Goal: Task Accomplishment & Management: Complete application form

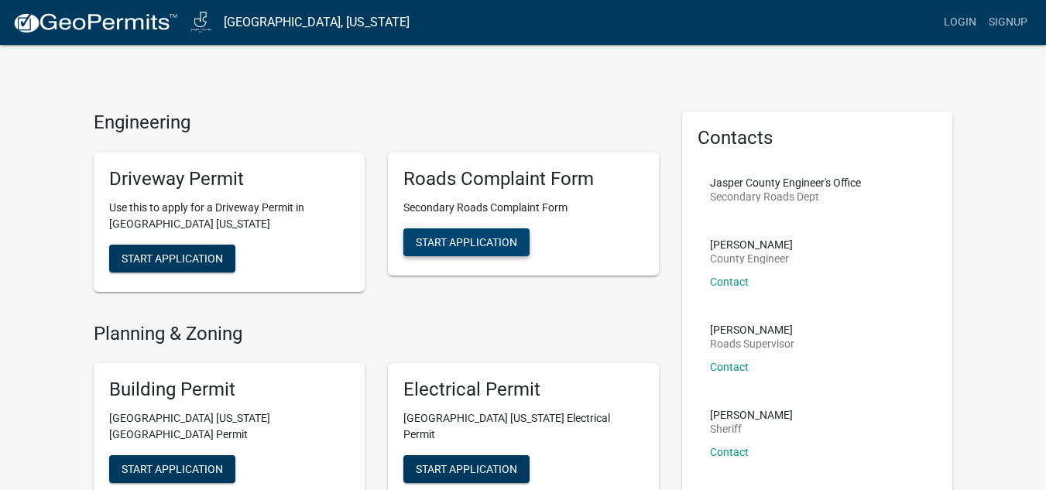
click at [471, 255] on button "Start Application" at bounding box center [466, 242] width 126 height 28
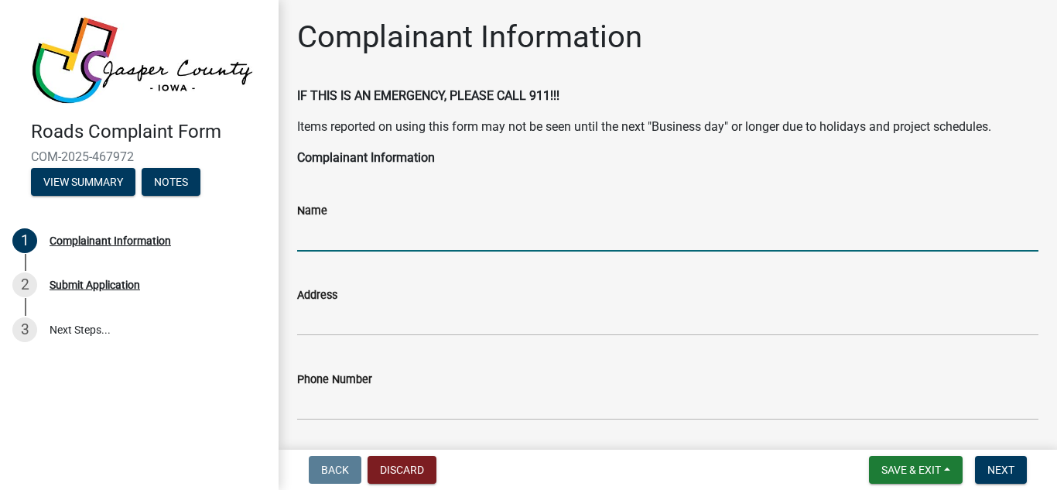
click at [370, 238] on input "Name" at bounding box center [667, 236] width 741 height 32
type input "[PERSON_NAME]"
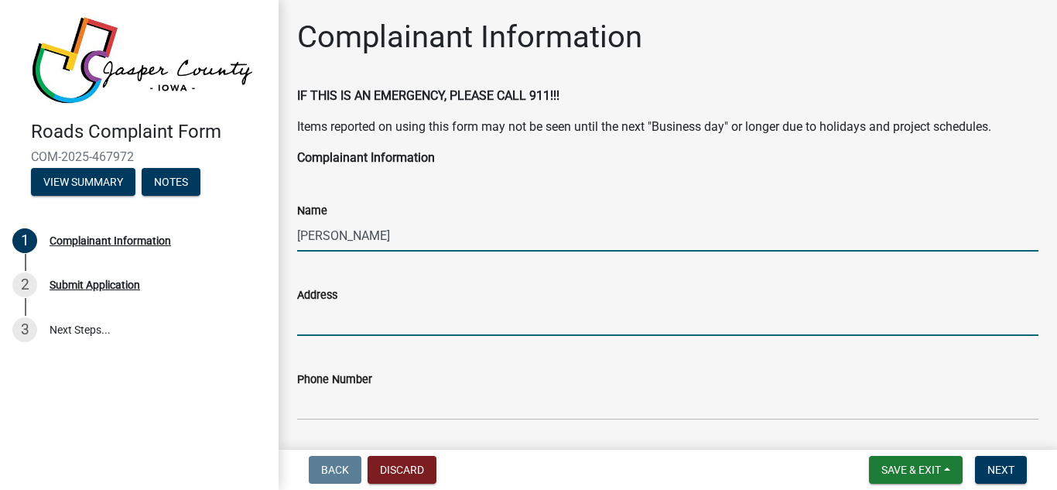
click at [331, 324] on input "Address" at bounding box center [667, 320] width 741 height 32
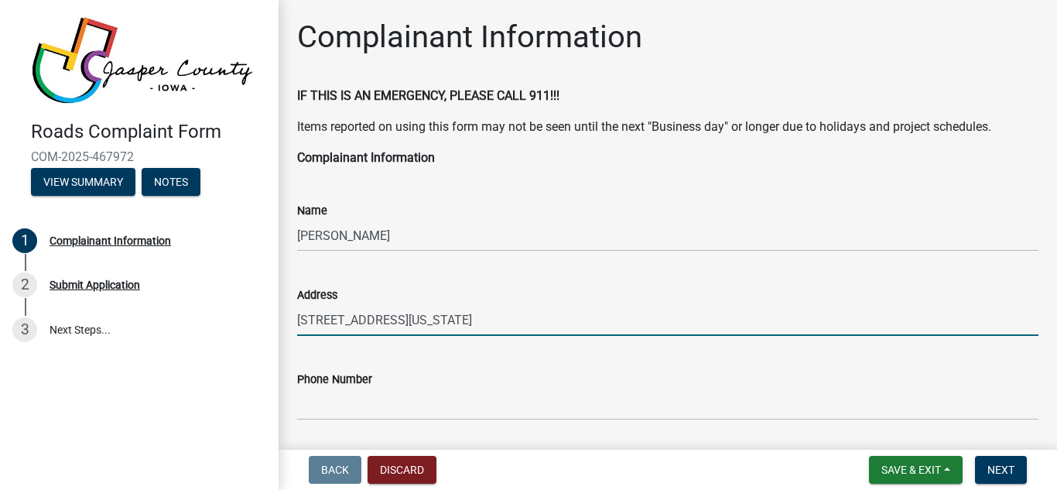
type input "[STREET_ADDRESS][US_STATE]"
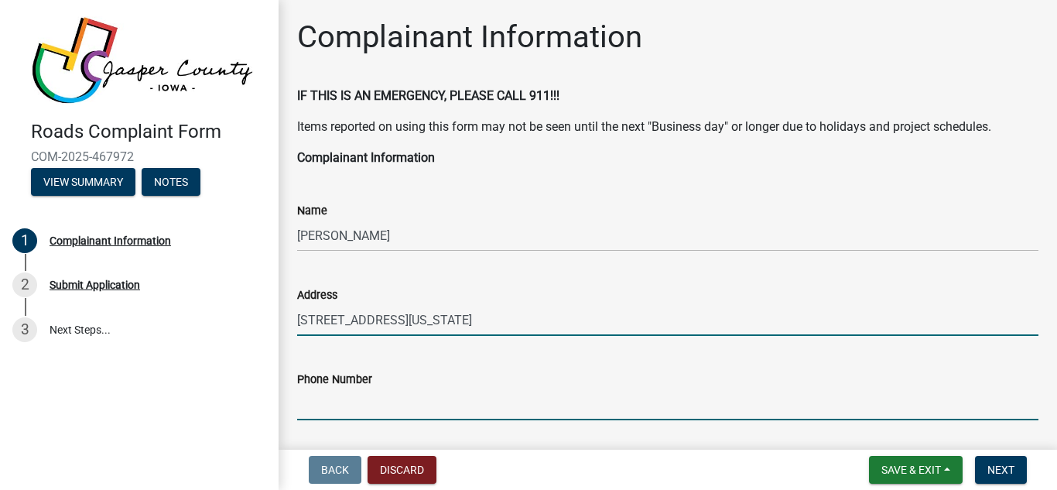
click at [346, 402] on input "Phone Number" at bounding box center [667, 405] width 741 height 32
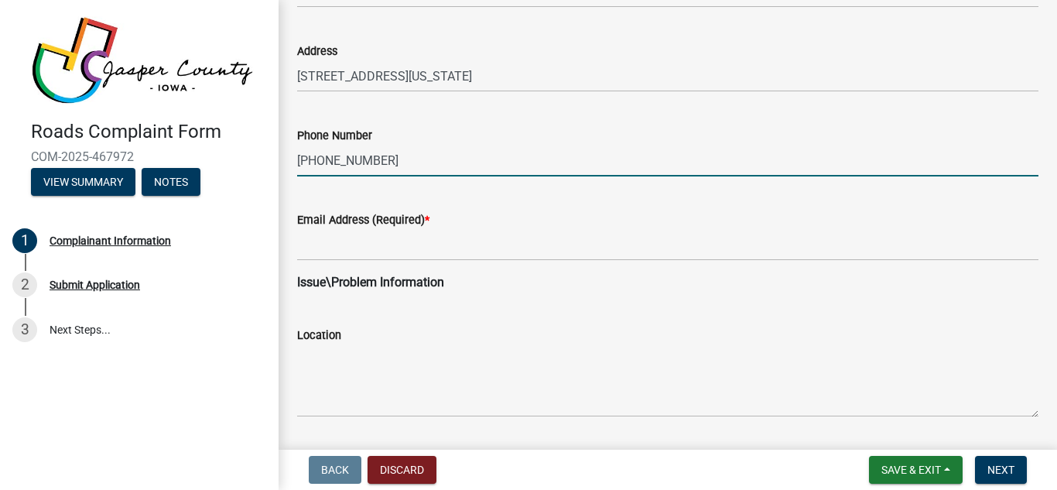
scroll to position [245, 0]
type input "[PHONE_NUMBER]"
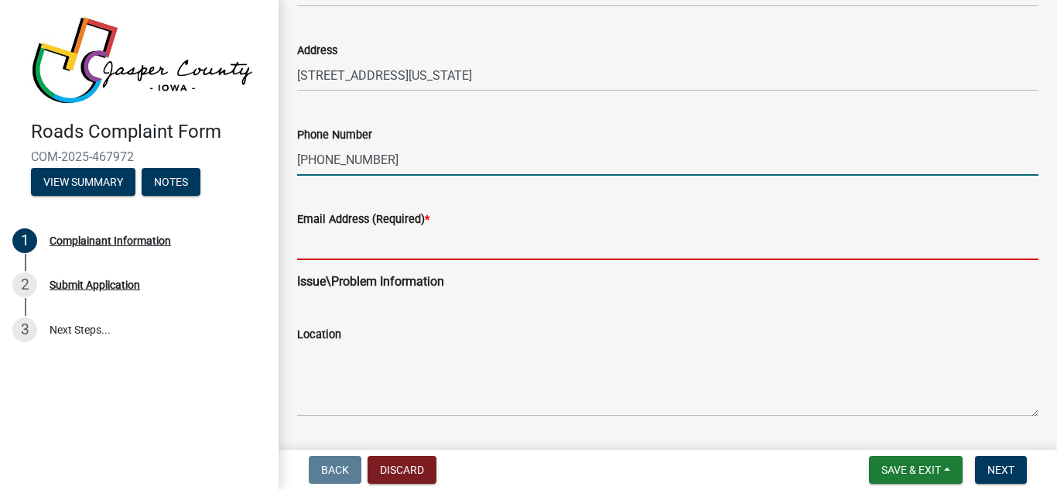
click at [339, 240] on input "Email Address (Required) *" at bounding box center [667, 244] width 741 height 32
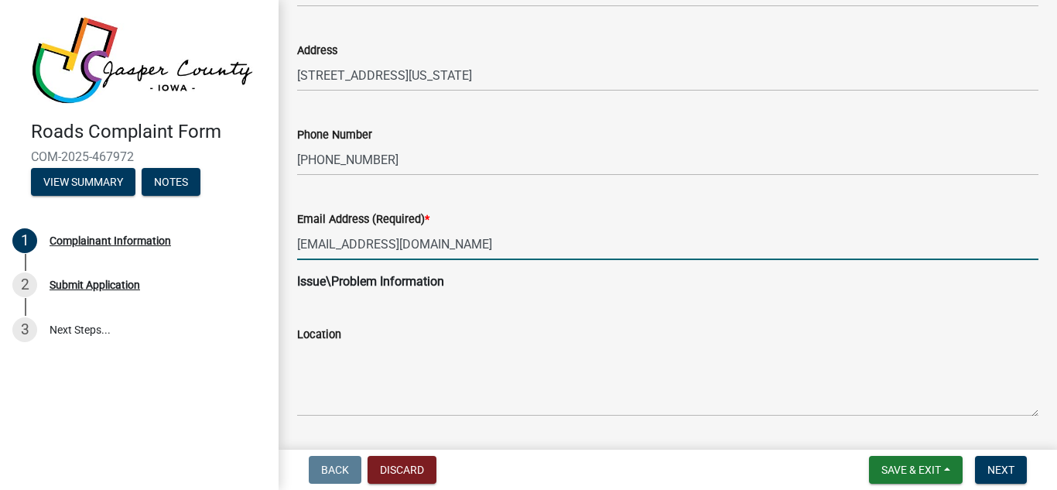
type input "[EMAIL_ADDRESS][DOMAIN_NAME]"
click at [351, 286] on strong "Issue\Problem Information" at bounding box center [370, 281] width 147 height 15
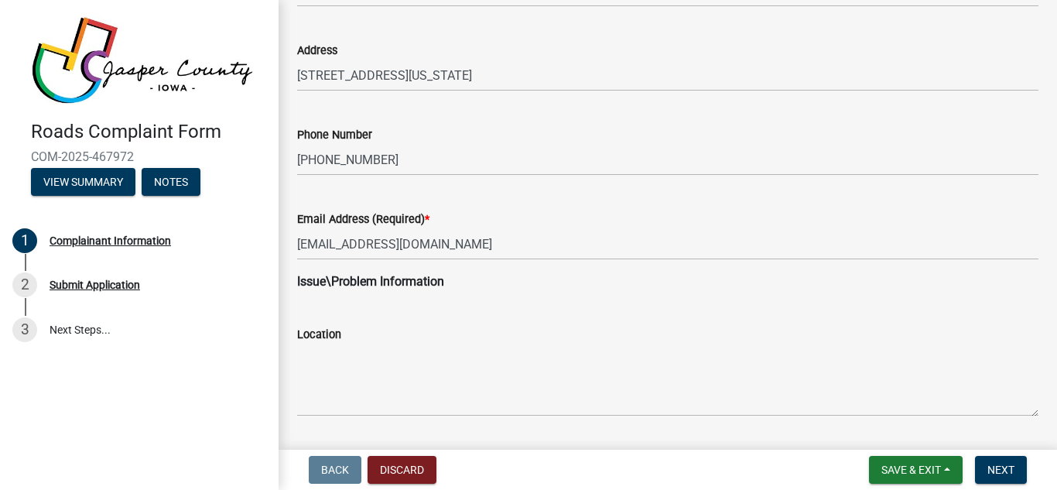
click at [414, 298] on wm-data-entity-input "Issue\Problem Information" at bounding box center [667, 287] width 741 height 31
click at [385, 310] on div "Location" at bounding box center [667, 359] width 741 height 113
click at [481, 286] on p "Issue\Problem Information" at bounding box center [667, 281] width 741 height 19
click at [324, 313] on div "Location" at bounding box center [667, 359] width 741 height 113
click at [359, 304] on div "Location" at bounding box center [667, 359] width 741 height 113
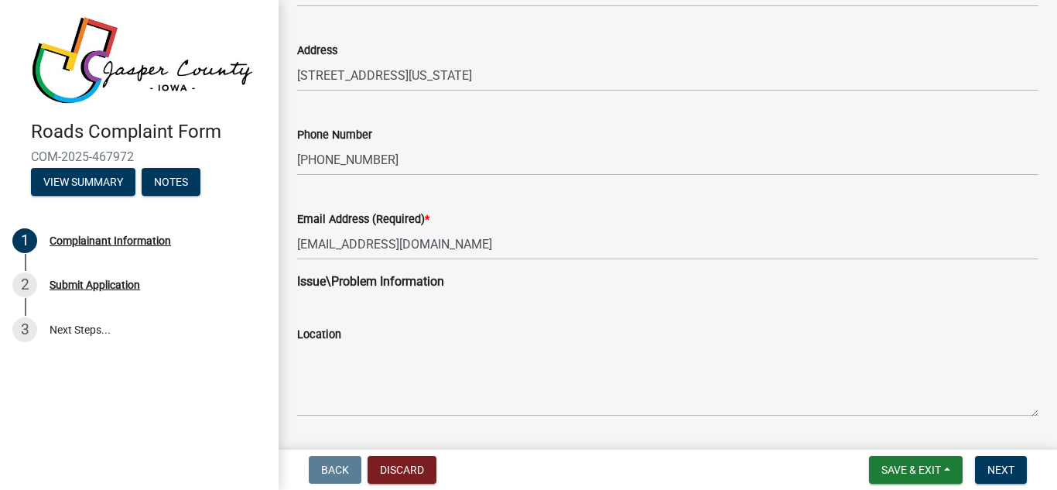
click at [440, 321] on div "Location" at bounding box center [667, 359] width 741 height 113
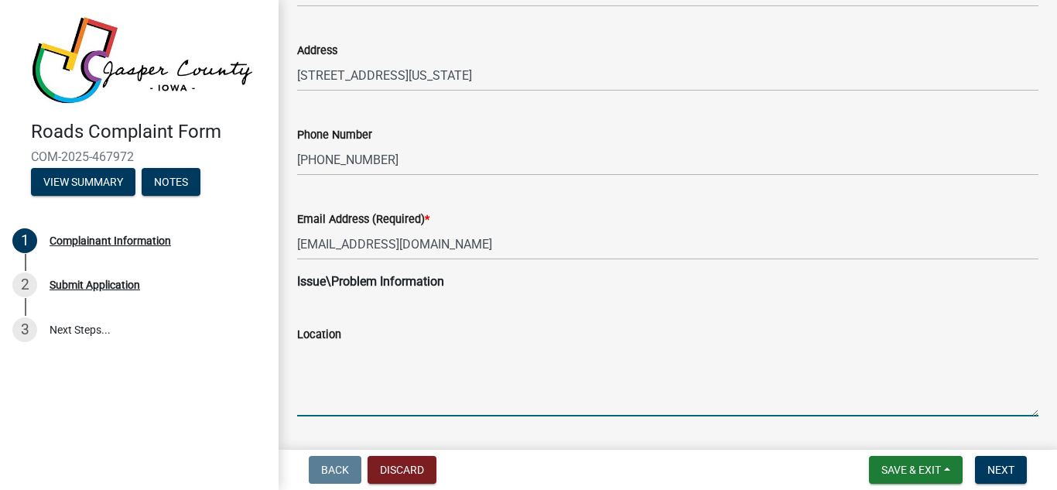
click at [351, 358] on textarea "Location" at bounding box center [667, 380] width 741 height 73
click at [351, 352] on textarea "North side of road is washed out" at bounding box center [667, 380] width 741 height 73
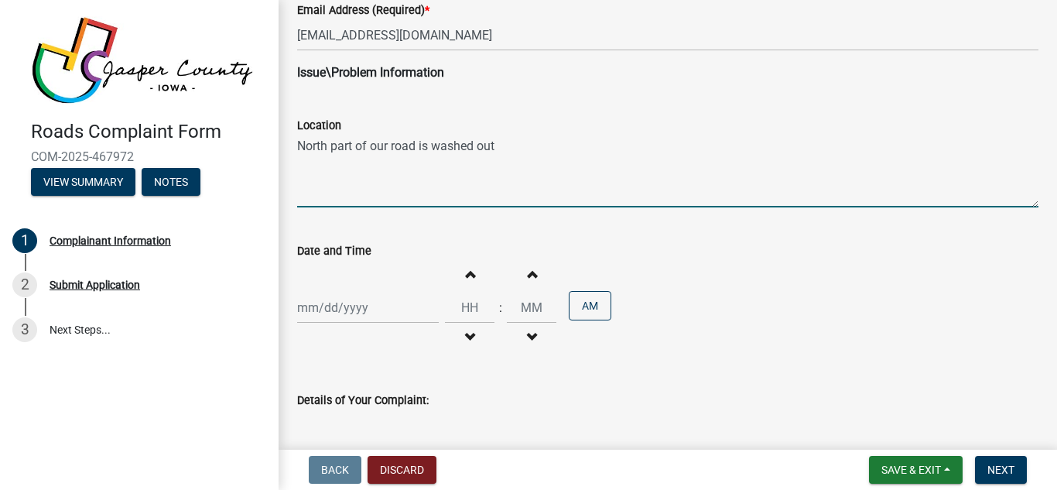
scroll to position [466, 0]
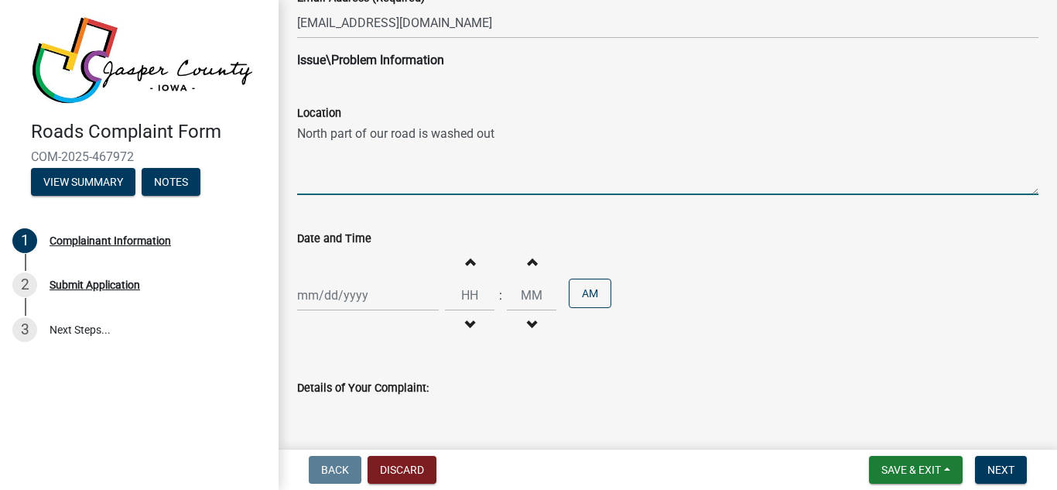
click at [506, 131] on textarea "North part of our road is washed out" at bounding box center [667, 158] width 741 height 73
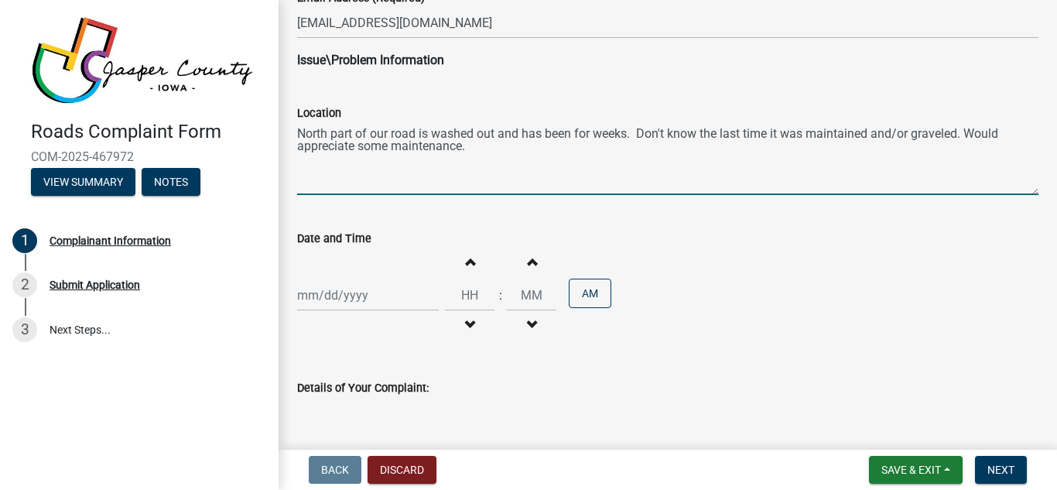
type textarea "North part of our road is washed out and has been for weeks. Don't know the las…"
click at [305, 289] on div at bounding box center [368, 295] width 142 height 32
select select "8"
select select "2025"
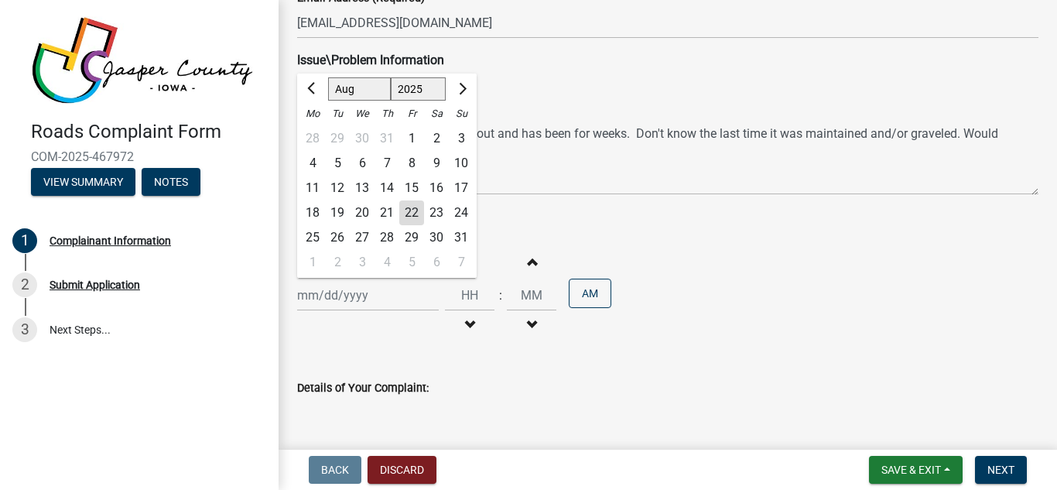
click at [351, 87] on select "Jan Feb Mar Apr May Jun [DATE] Aug Sep Oct Nov Dec" at bounding box center [359, 88] width 63 height 23
click at [328, 77] on select "Jan Feb Mar Apr May Jun [DATE] Aug Sep Oct Nov Dec" at bounding box center [359, 88] width 63 height 23
click at [413, 214] on div "22" at bounding box center [411, 212] width 25 height 25
type input "[DATE]"
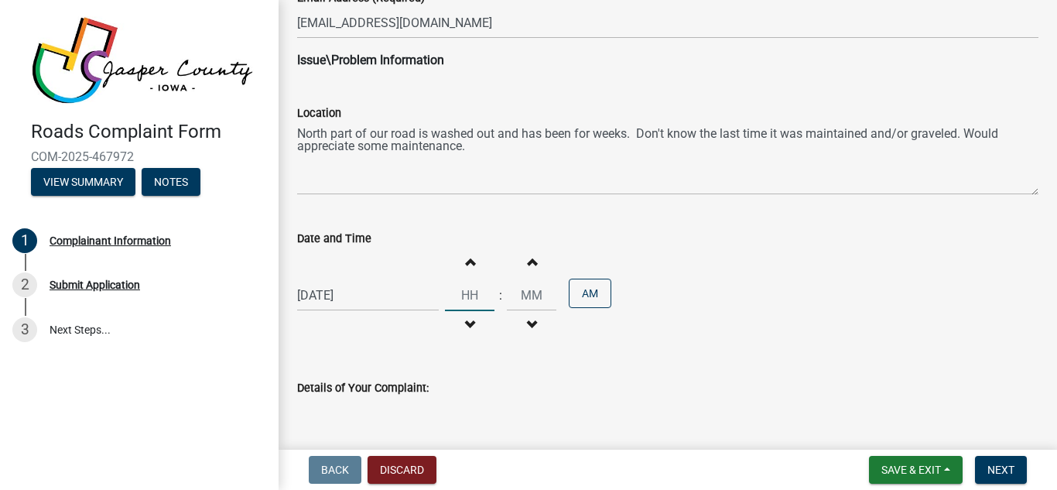
click at [460, 288] on input "Hours" at bounding box center [470, 295] width 50 height 32
click at [533, 300] on input "Minutes" at bounding box center [532, 295] width 50 height 32
type input "01"
click at [522, 298] on input "00" at bounding box center [532, 295] width 50 height 32
click at [527, 297] on input "00" at bounding box center [532, 295] width 50 height 32
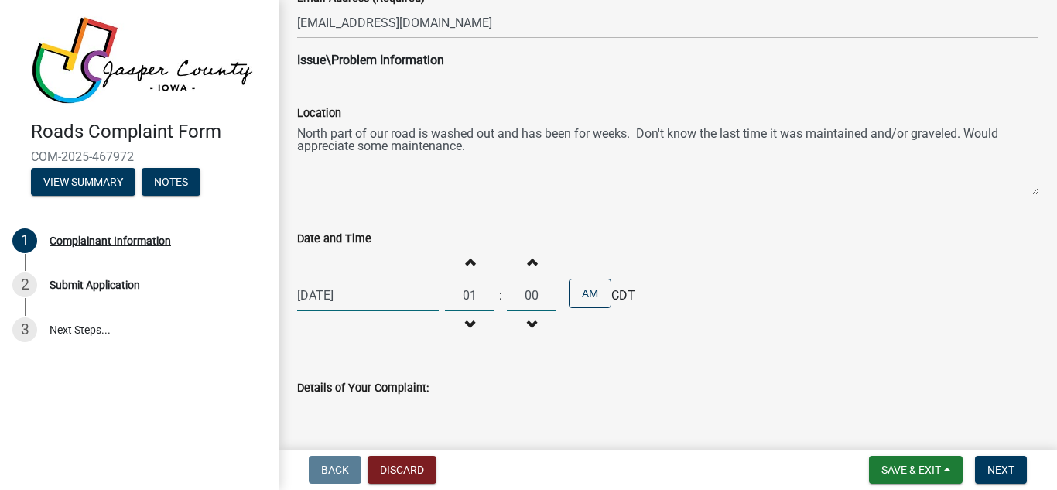
click at [515, 272] on button "Increment minutes" at bounding box center [531, 262] width 33 height 28
click at [530, 268] on button "Increment minutes" at bounding box center [531, 262] width 33 height 28
click at [515, 266] on button "Increment minutes" at bounding box center [531, 262] width 33 height 28
click at [530, 269] on button "Increment minutes" at bounding box center [531, 262] width 33 height 28
click at [529, 253] on button "Increment minutes" at bounding box center [531, 262] width 33 height 28
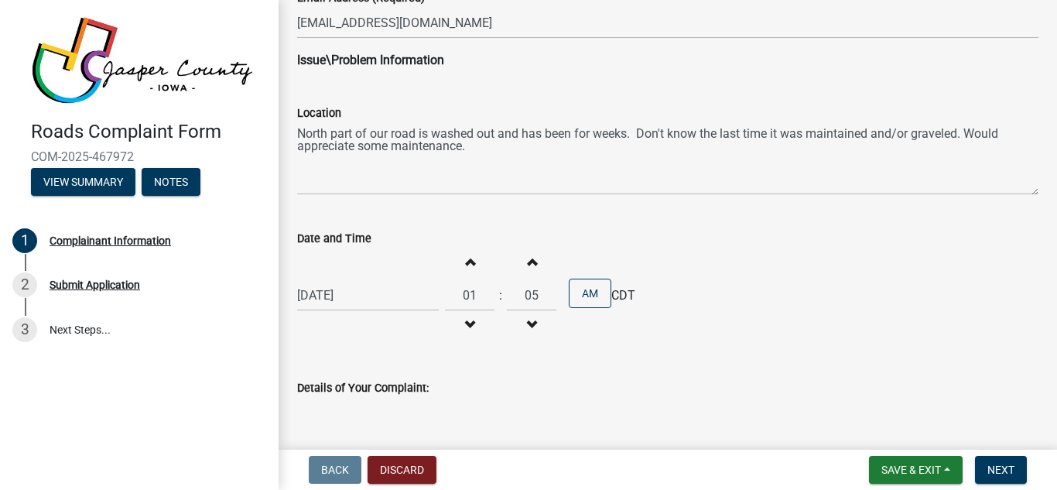
click at [528, 264] on span "button" at bounding box center [532, 261] width 8 height 12
click at [520, 266] on button "Increment minutes" at bounding box center [531, 262] width 33 height 28
click at [534, 264] on button "Increment minutes" at bounding box center [531, 262] width 33 height 28
click at [528, 255] on span "button" at bounding box center [532, 261] width 8 height 12
click at [515, 252] on button "Increment minutes" at bounding box center [531, 262] width 33 height 28
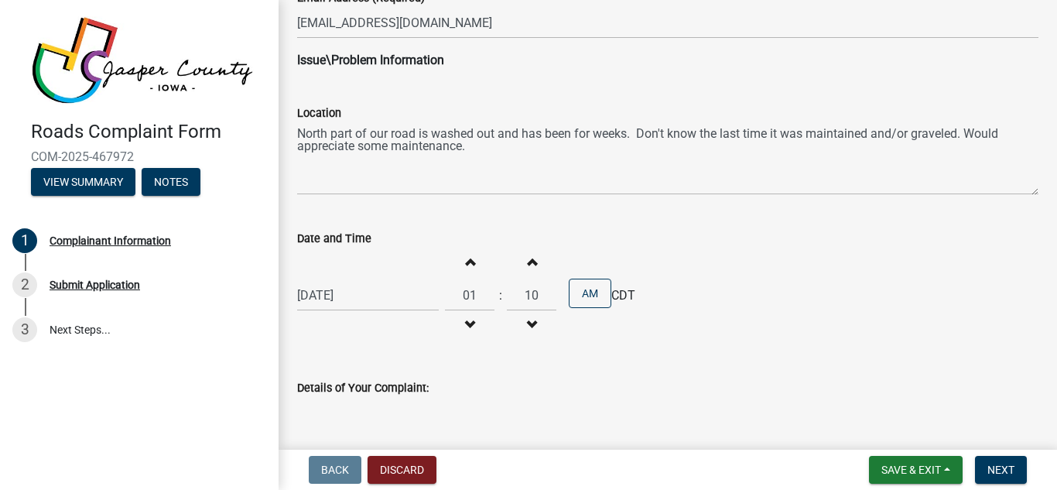
click at [516, 265] on button "Increment minutes" at bounding box center [531, 262] width 33 height 28
click at [519, 252] on button "Increment minutes" at bounding box center [531, 262] width 33 height 28
click at [524, 252] on button "Increment minutes" at bounding box center [531, 262] width 33 height 28
click at [537, 263] on button "Increment minutes" at bounding box center [531, 262] width 33 height 28
click at [533, 263] on button "Increment minutes" at bounding box center [531, 262] width 33 height 28
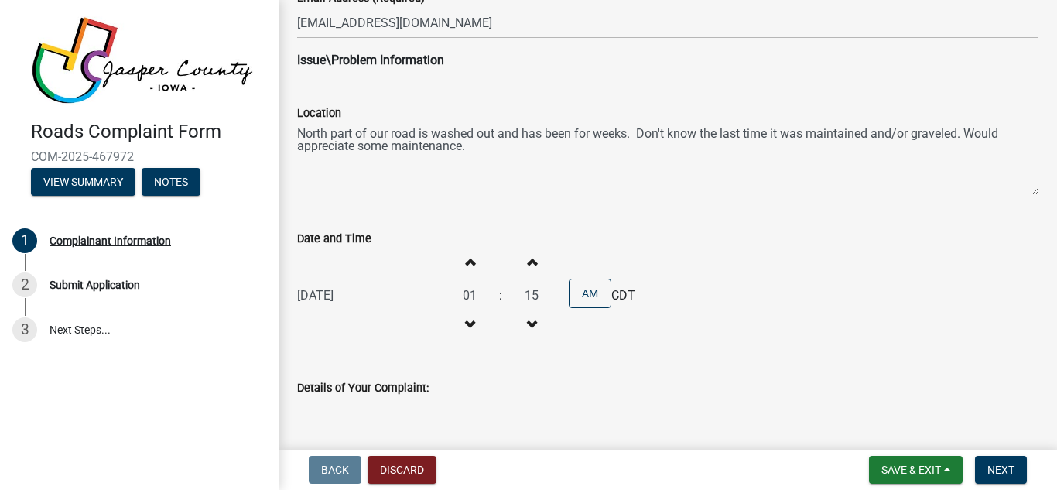
click at [525, 253] on button "Increment minutes" at bounding box center [531, 262] width 33 height 28
click at [522, 254] on button "Increment minutes" at bounding box center [531, 262] width 33 height 28
click at [528, 248] on button "Increment minutes" at bounding box center [531, 262] width 33 height 28
click at [522, 254] on button "Increment minutes" at bounding box center [531, 262] width 33 height 28
click at [522, 250] on button "Increment minutes" at bounding box center [531, 262] width 33 height 28
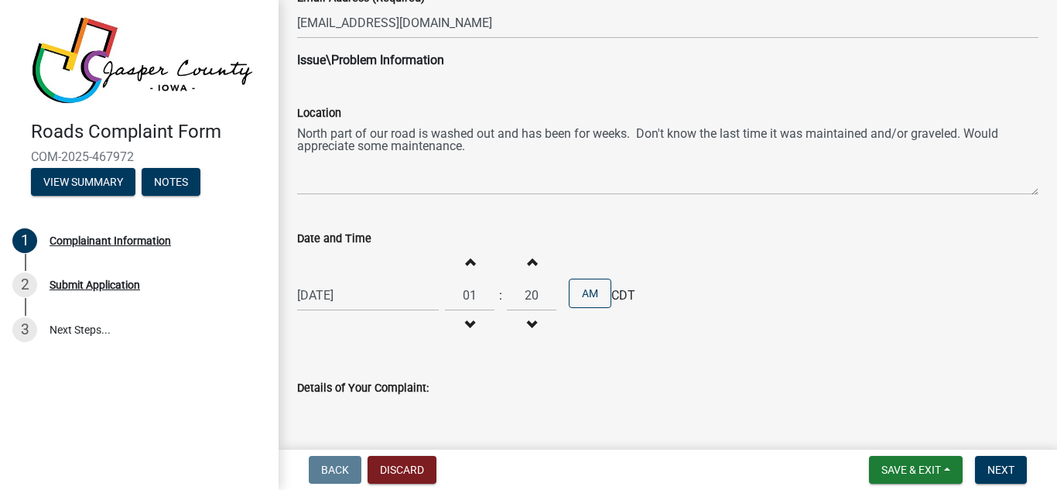
click at [522, 248] on button "Increment minutes" at bounding box center [531, 262] width 33 height 28
click at [527, 249] on button "Increment minutes" at bounding box center [531, 262] width 33 height 28
click at [528, 249] on button "Increment minutes" at bounding box center [531, 262] width 33 height 28
click at [529, 248] on button "Increment minutes" at bounding box center [531, 262] width 33 height 28
click at [526, 250] on button "Increment minutes" at bounding box center [531, 262] width 33 height 28
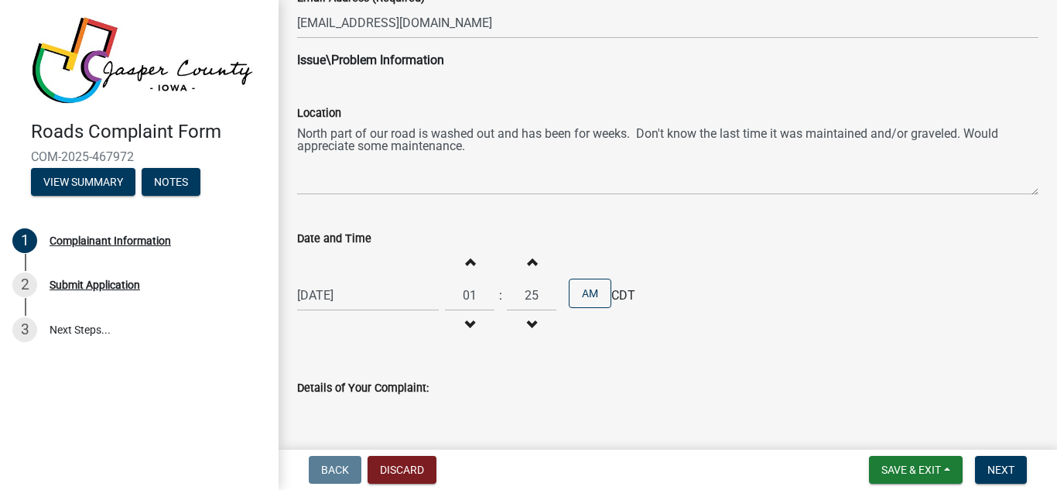
click at [529, 249] on button "Increment minutes" at bounding box center [531, 262] width 33 height 28
click at [534, 238] on div "Date and Time" at bounding box center [667, 238] width 741 height 19
click at [533, 264] on button "Increment minutes" at bounding box center [531, 262] width 33 height 28
click at [532, 266] on button "Increment minutes" at bounding box center [531, 262] width 33 height 28
type input "28"
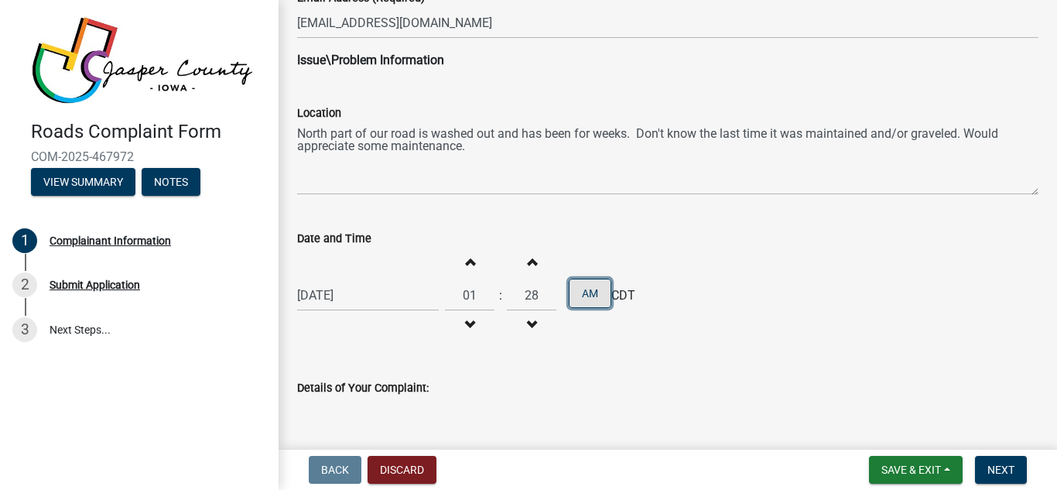
click at [580, 295] on button "AM" at bounding box center [590, 293] width 43 height 29
click at [577, 293] on button "PM" at bounding box center [590, 293] width 43 height 29
click at [582, 301] on button "AM" at bounding box center [590, 293] width 43 height 29
click at [621, 292] on span "CDT" at bounding box center [623, 295] width 24 height 19
click at [621, 303] on span "CDT" at bounding box center [623, 295] width 24 height 19
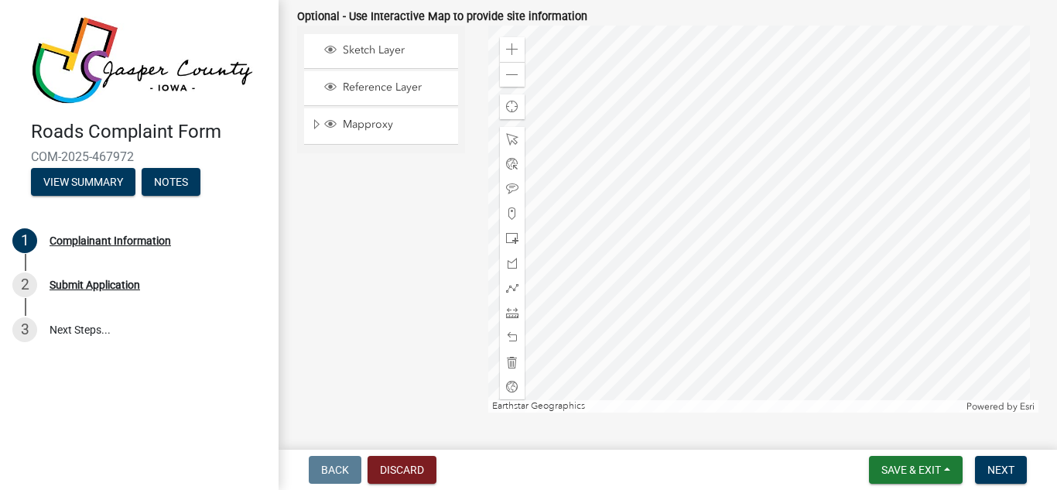
scroll to position [1372, 0]
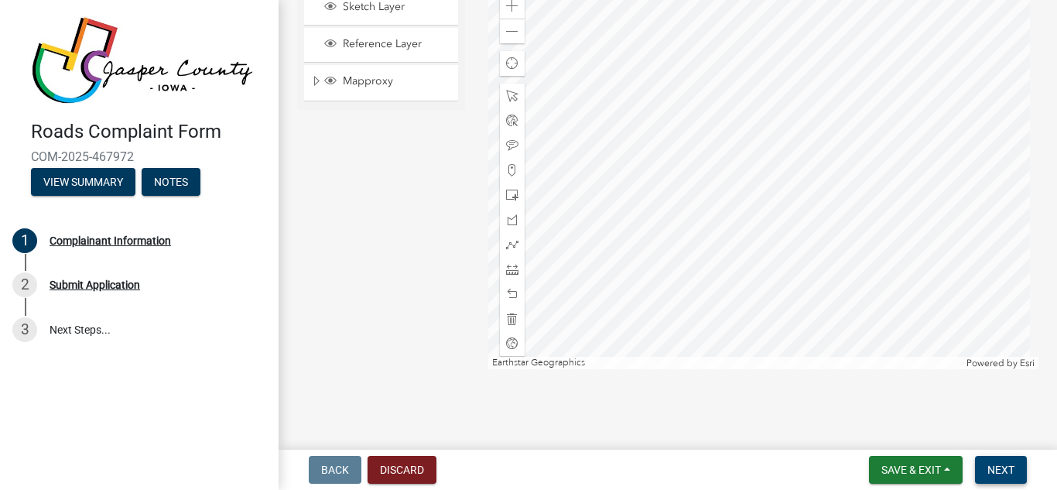
click at [1002, 474] on span "Next" at bounding box center [1001, 470] width 27 height 12
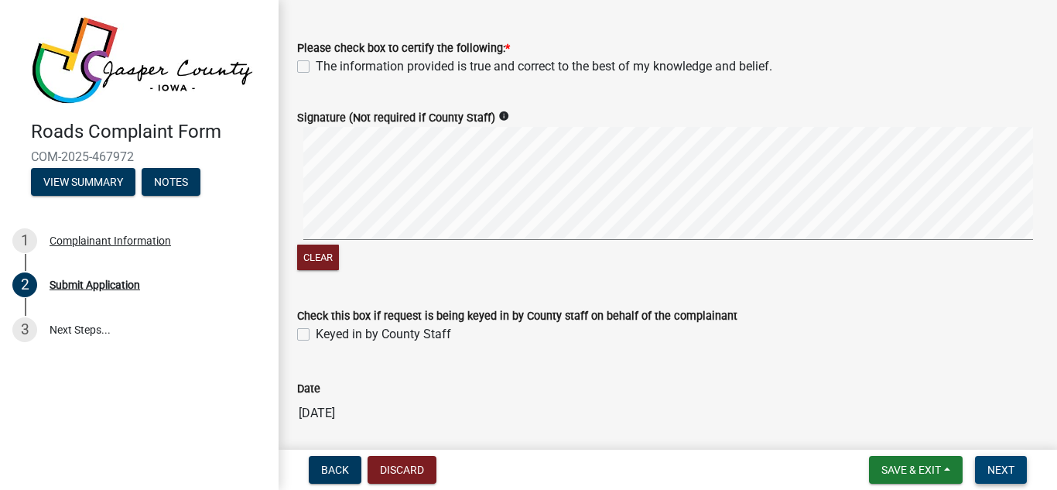
scroll to position [125, 0]
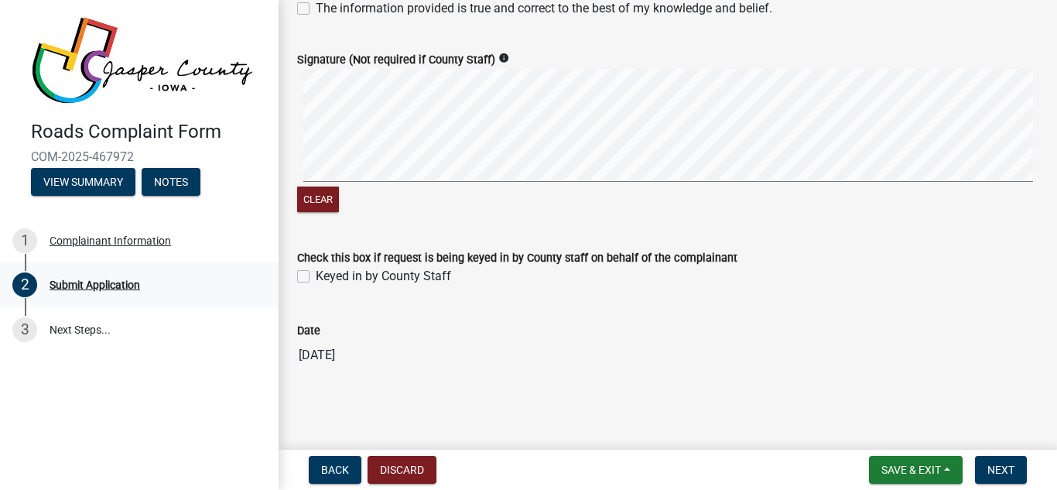
click at [74, 283] on div "Submit Application" at bounding box center [95, 284] width 91 height 11
click at [70, 333] on link "3 Next Steps..." at bounding box center [139, 329] width 279 height 45
click at [87, 325] on link "3 Next Steps..." at bounding box center [139, 329] width 279 height 45
click at [26, 331] on div "3" at bounding box center [24, 329] width 25 height 25
click at [1023, 465] on button "Next" at bounding box center [1001, 470] width 52 height 28
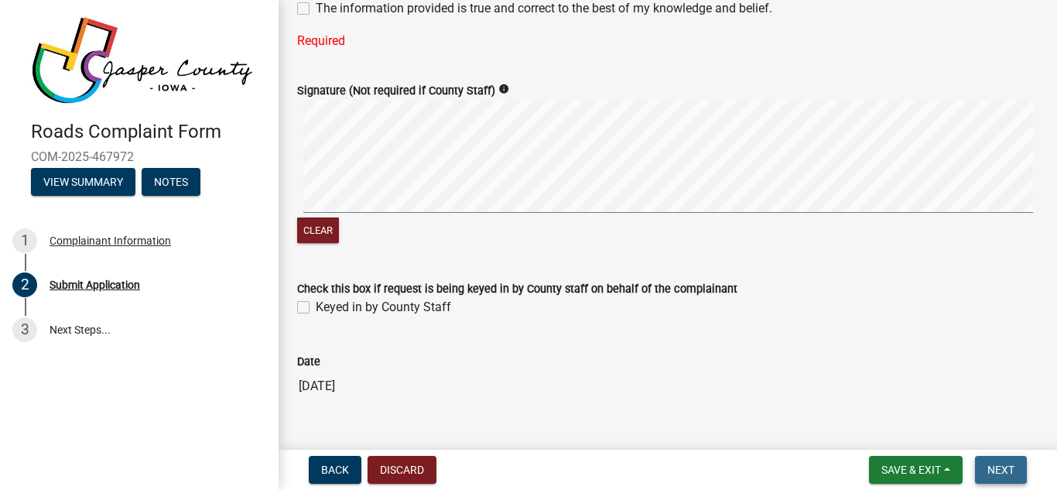
click at [1008, 478] on button "Next" at bounding box center [1001, 470] width 52 height 28
click at [1002, 472] on span "Next" at bounding box center [1001, 470] width 27 height 12
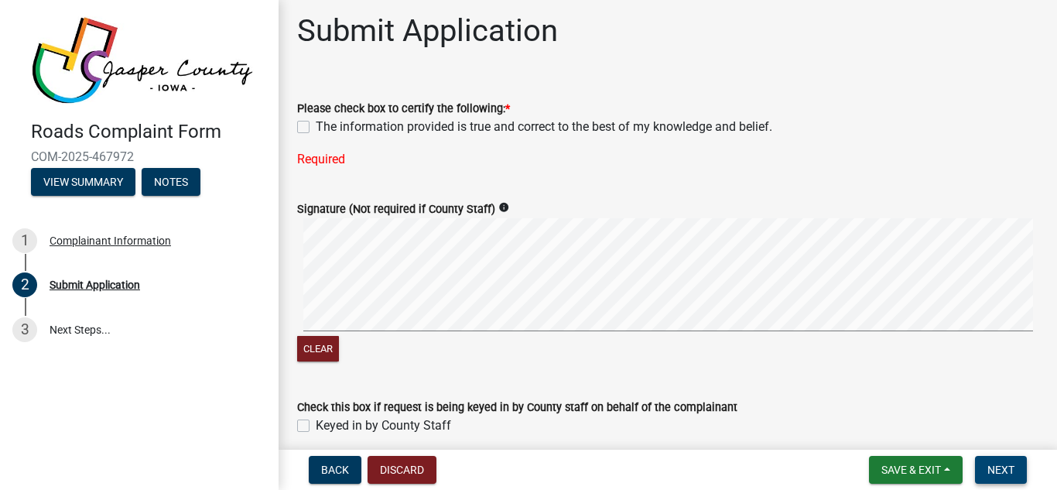
scroll to position [0, 0]
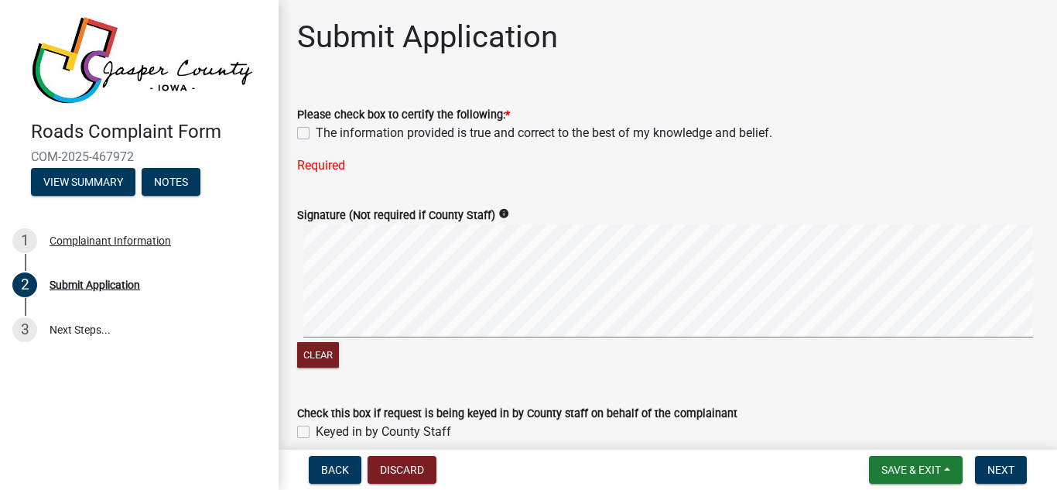
click at [316, 169] on div "Required" at bounding box center [667, 165] width 741 height 19
click at [357, 218] on label "Signature (Not required if County Staff)" at bounding box center [396, 216] width 198 height 11
click at [937, 472] on span "Save & Exit" at bounding box center [912, 470] width 60 height 12
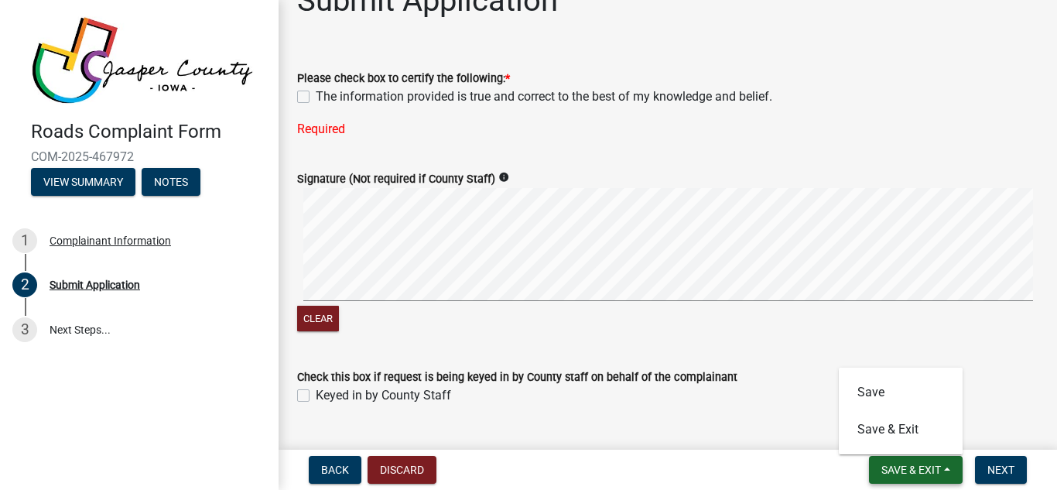
scroll to position [156, 0]
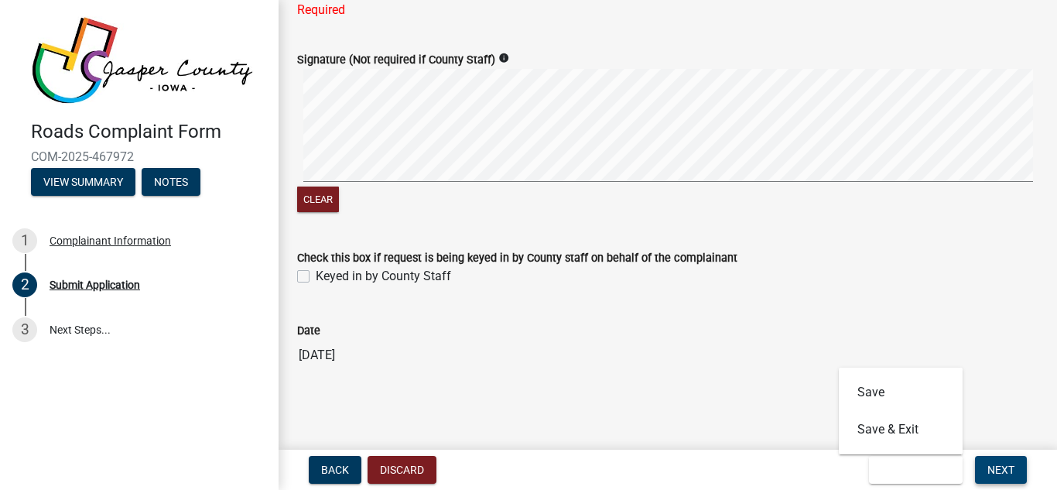
click at [1009, 474] on span "Next" at bounding box center [1001, 470] width 27 height 12
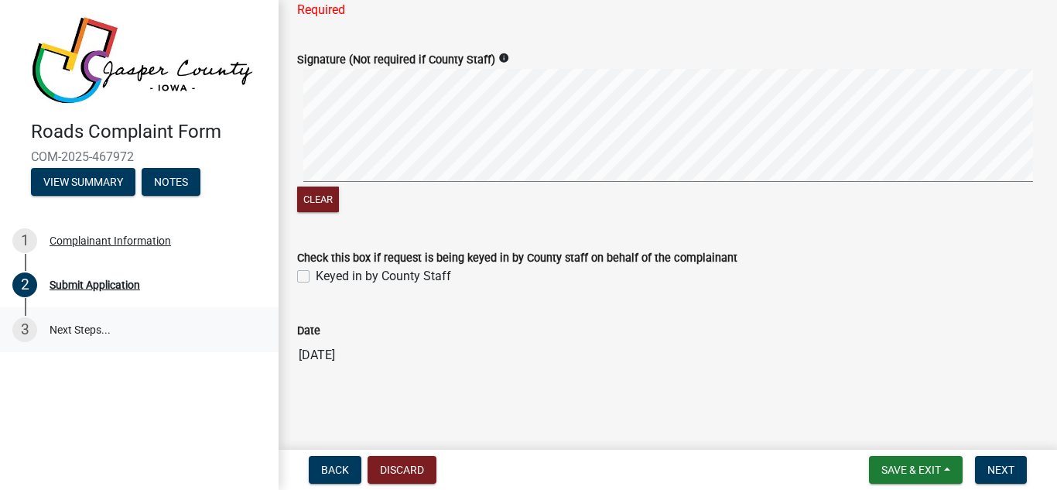
click at [75, 339] on link "3 Next Steps..." at bounding box center [139, 329] width 279 height 45
click at [22, 338] on div "3" at bounding box center [24, 329] width 25 height 25
click at [36, 348] on link "3 Next Steps..." at bounding box center [139, 329] width 279 height 45
click at [933, 466] on span "Save & Exit" at bounding box center [912, 470] width 60 height 12
click at [895, 429] on button "Save & Exit" at bounding box center [901, 429] width 124 height 37
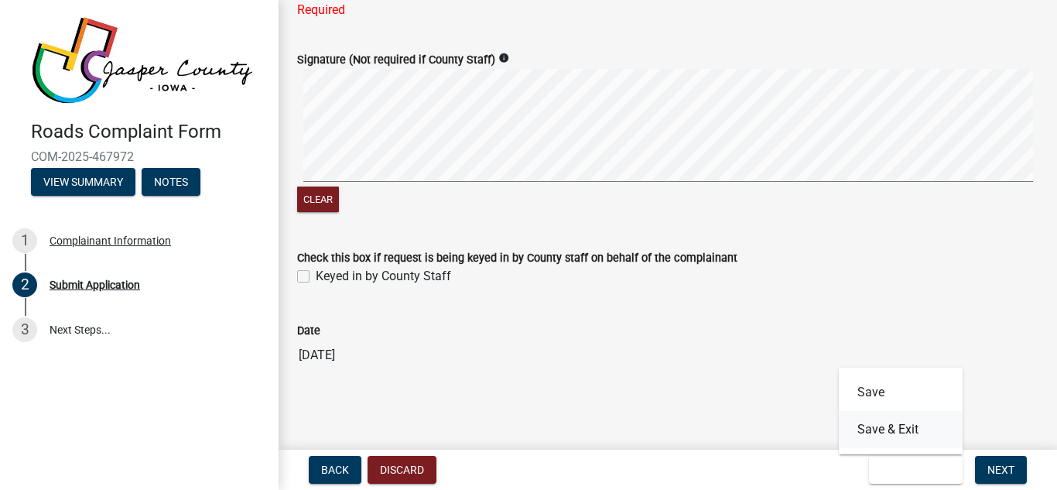
scroll to position [0, 0]
